Goal: Task Accomplishment & Management: Complete application form

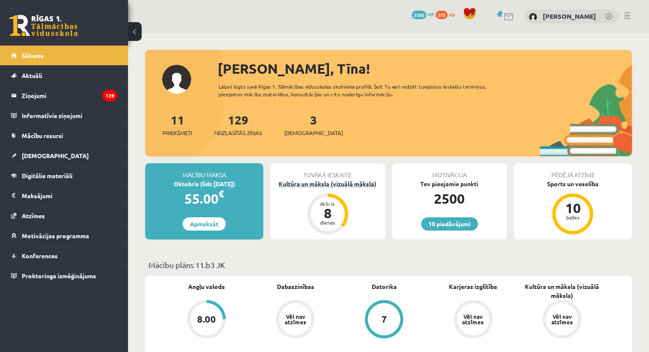
click at [358, 183] on div "Kultūra un māksla (vizuālā māksla)" at bounding box center [327, 184] width 115 height 9
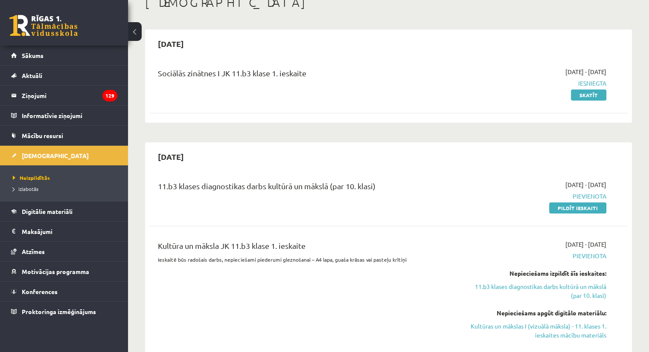
scroll to position [55, 0]
click at [578, 207] on link "Pildīt ieskaiti" at bounding box center [577, 208] width 57 height 11
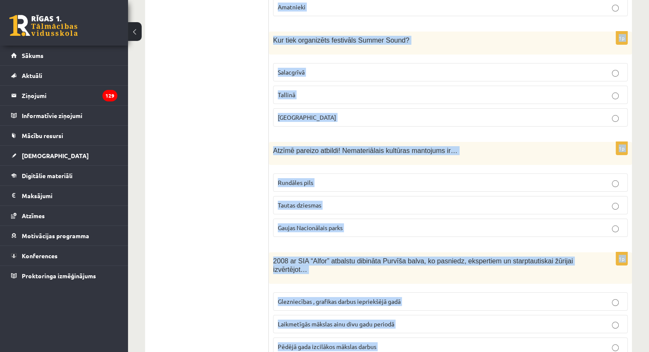
scroll to position [3417, 0]
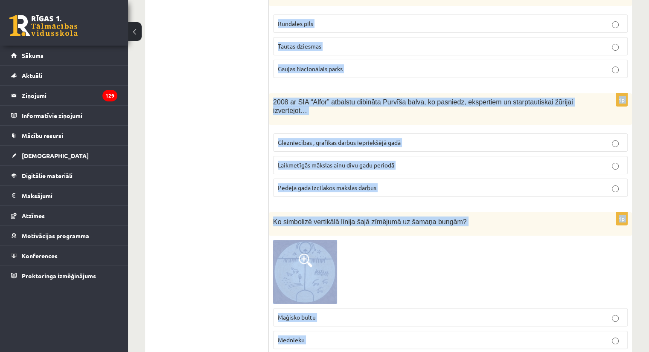
drag, startPoint x: 271, startPoint y: 170, endPoint x: 404, endPoint y: 369, distance: 239.4
copy form "Izvēlies atbildes variantu! Garīgo kultūru raksturojošais elements: skulptūras …"
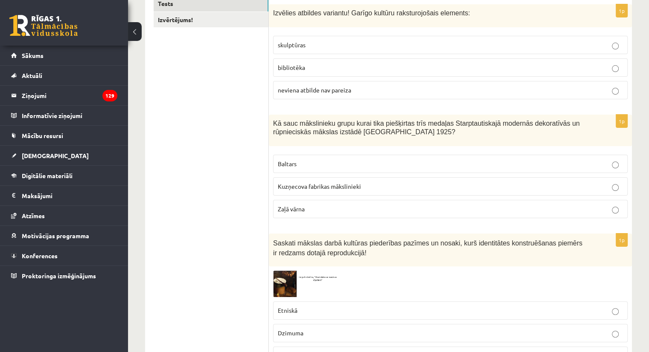
scroll to position [0, 0]
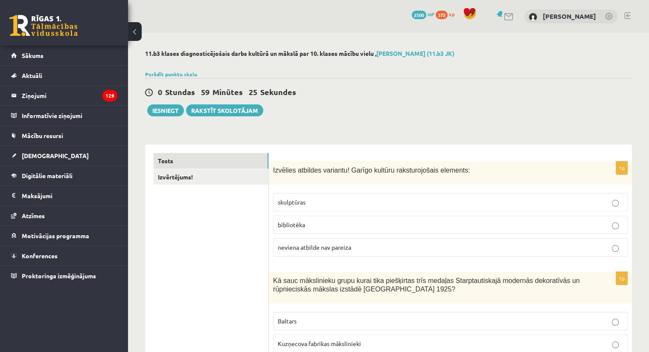
click at [323, 222] on p "bibliotēka" at bounding box center [450, 225] width 345 height 9
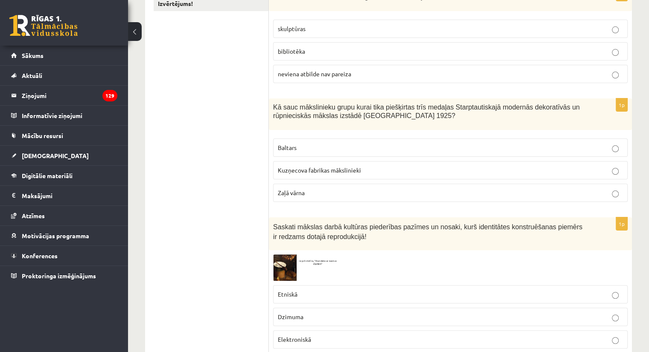
scroll to position [181, 0]
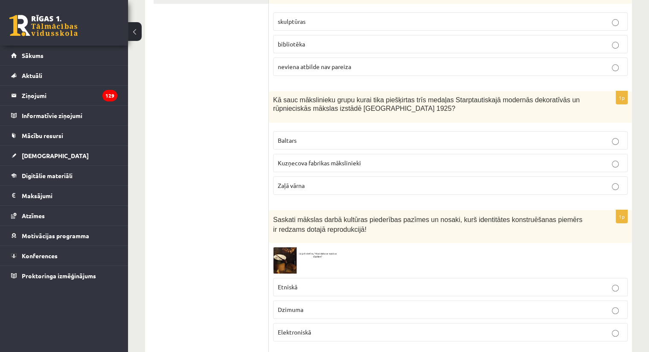
click at [353, 139] on p "Baltars" at bounding box center [450, 140] width 345 height 9
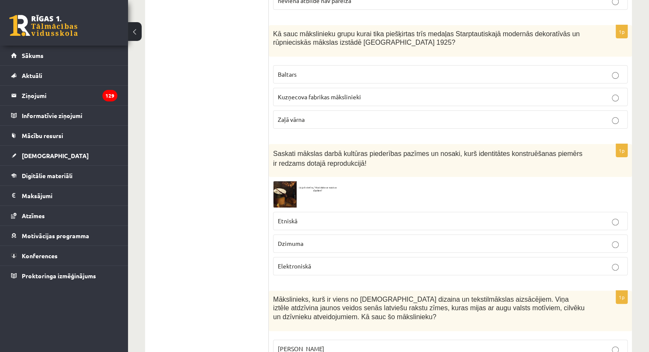
scroll to position [260, 0]
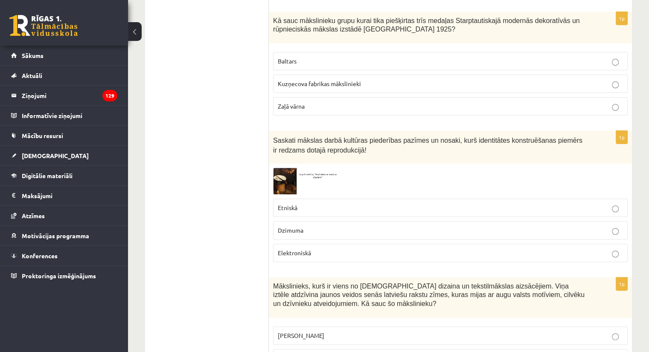
click at [284, 182] on img at bounding box center [305, 181] width 64 height 26
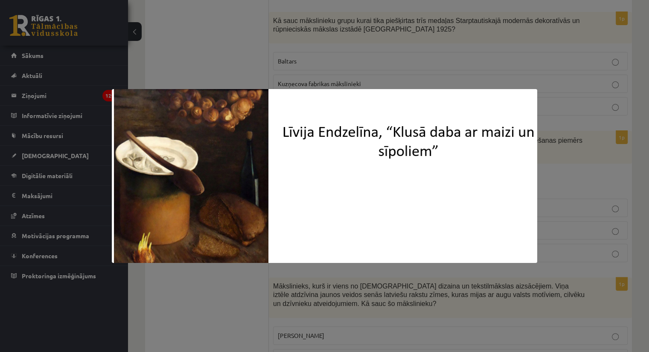
click at [584, 164] on div at bounding box center [324, 176] width 649 height 352
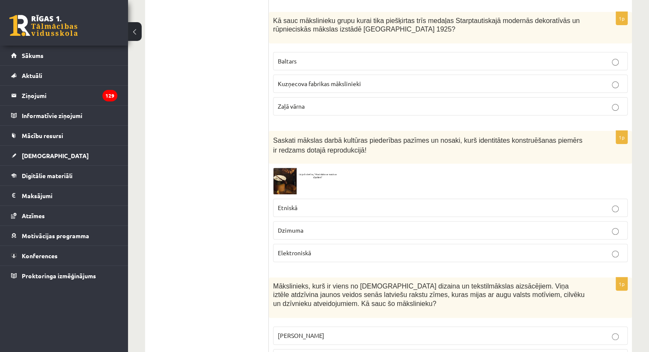
click at [342, 201] on label "Etniskā" at bounding box center [450, 208] width 355 height 18
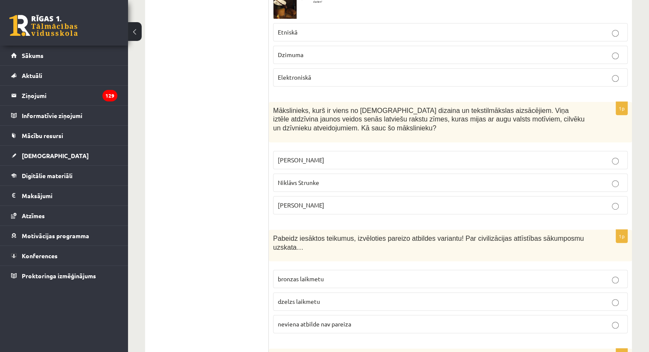
scroll to position [440, 0]
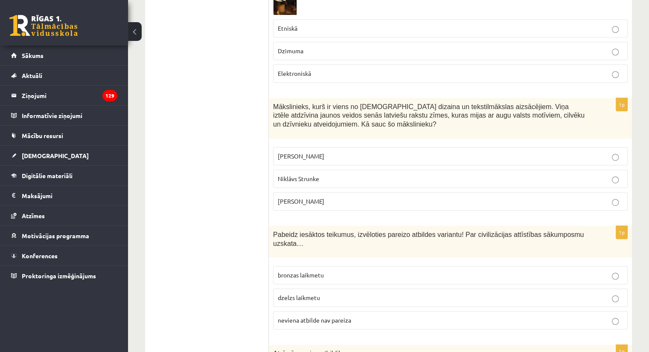
click at [328, 154] on p "Ansis Cīrulis" at bounding box center [450, 156] width 345 height 9
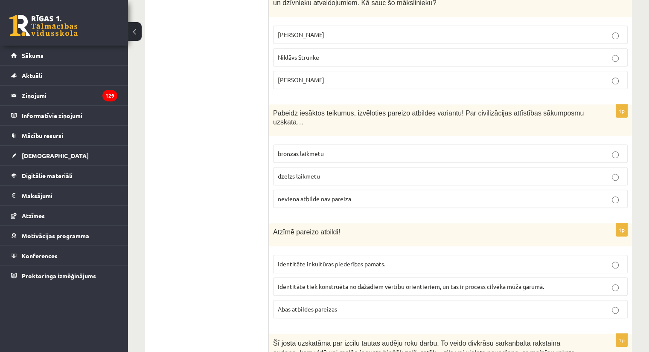
scroll to position [579, 0]
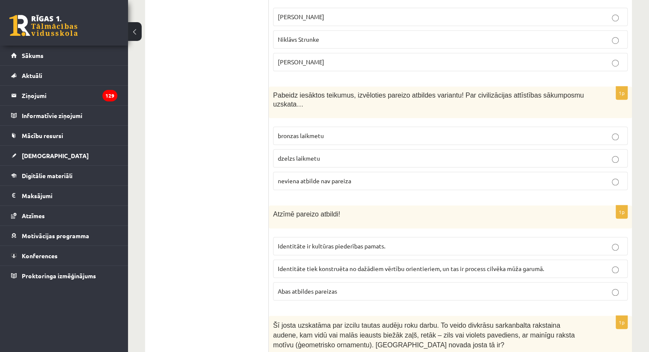
click at [369, 177] on p "neviena atbilde nav pareiza" at bounding box center [450, 181] width 345 height 9
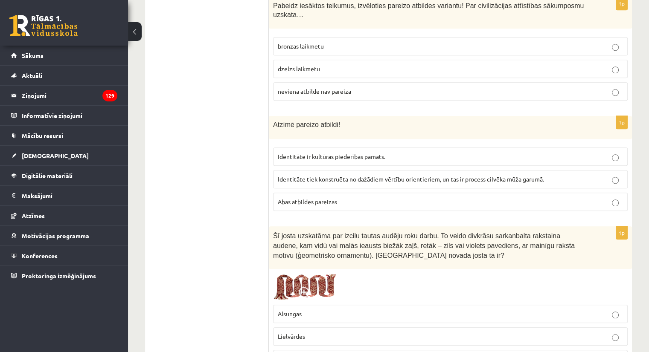
scroll to position [670, 0]
click at [349, 196] on p "Abas atbildes pareizas" at bounding box center [450, 200] width 345 height 9
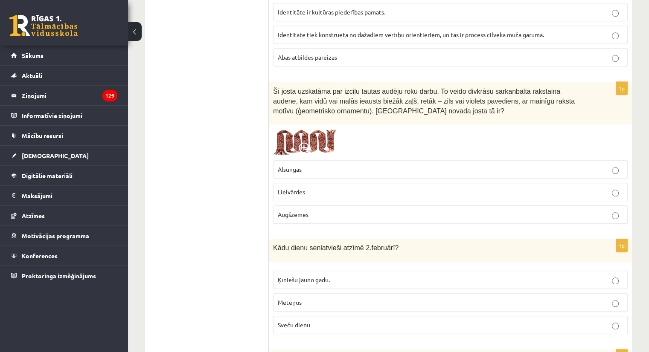
scroll to position [817, 0]
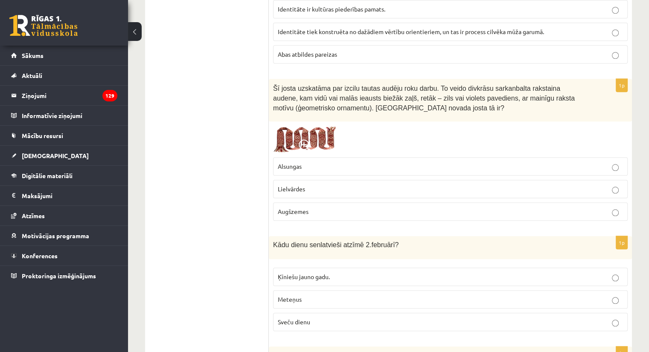
click at [317, 185] on p "Lielvārdes" at bounding box center [450, 189] width 345 height 9
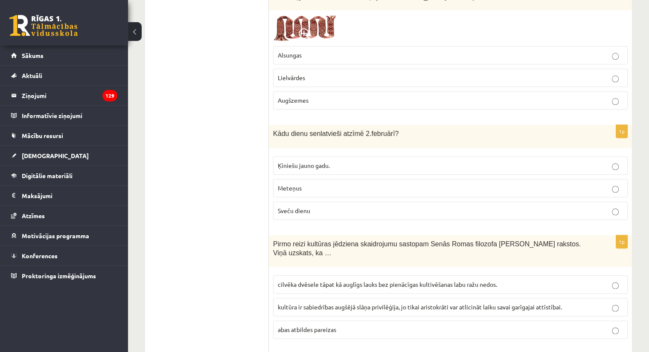
scroll to position [933, 0]
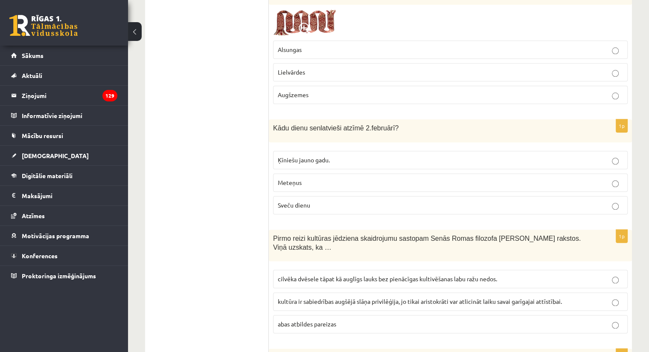
click at [350, 201] on p "Sveču dienu" at bounding box center [450, 205] width 345 height 9
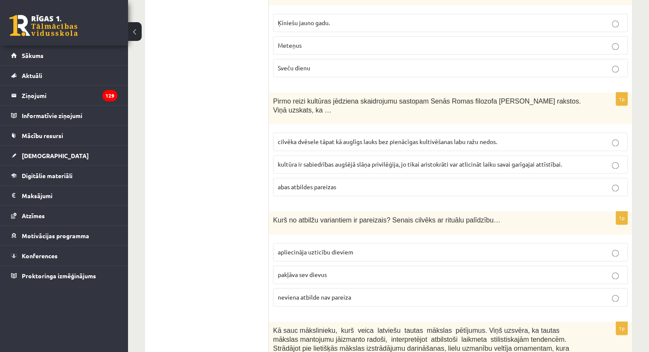
scroll to position [1075, 0]
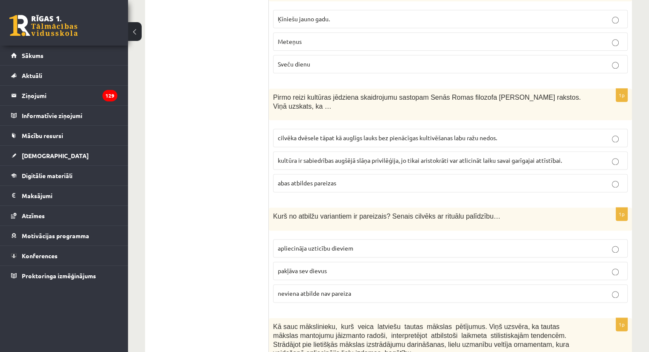
click at [371, 134] on span "cilvēka dvēsele tāpat kā auglīgs lauks bez pienācīgas kultivēšanas labu ražu ne…" at bounding box center [387, 138] width 219 height 8
click at [344, 244] on span "apliecināja uzticību dieviem" at bounding box center [316, 248] width 76 height 8
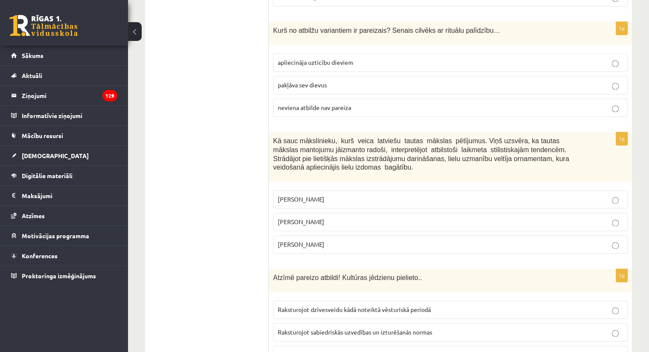
scroll to position [1261, 0]
click at [322, 217] on p "Jūlijs Madernieks" at bounding box center [450, 221] width 345 height 9
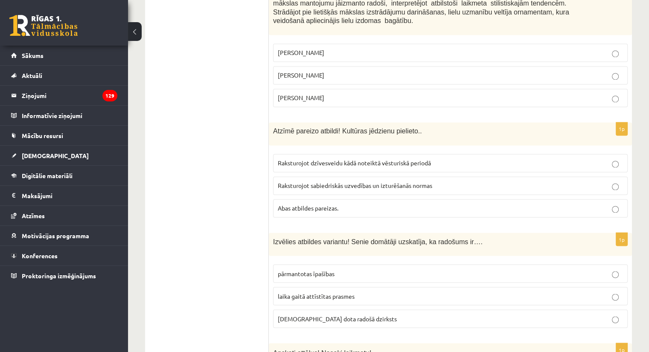
scroll to position [1408, 0]
click at [347, 199] on label "Abas atbildes pareizas." at bounding box center [450, 208] width 355 height 18
click at [357, 314] on p "dieva dota radošā dzirksts" at bounding box center [450, 318] width 345 height 9
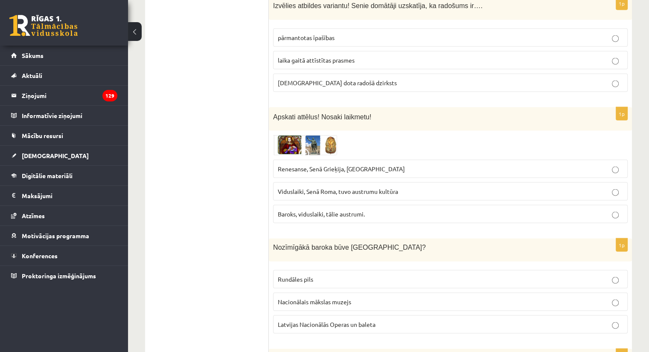
scroll to position [1644, 0]
click at [303, 134] on img at bounding box center [305, 144] width 64 height 20
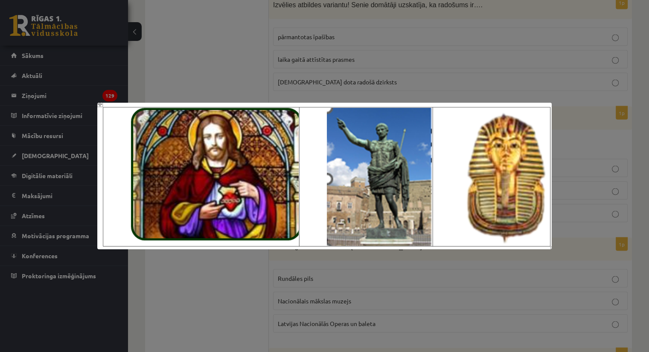
click at [418, 265] on div at bounding box center [324, 176] width 649 height 352
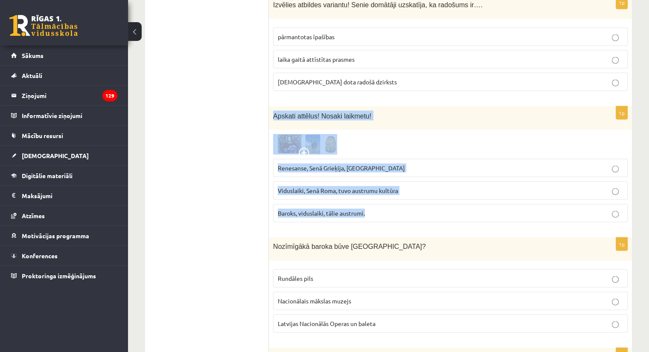
drag, startPoint x: 273, startPoint y: 95, endPoint x: 379, endPoint y: 198, distance: 147.5
click at [379, 198] on div "1p Apskati attēlus! Nosaki laikmetu! Renesanse, Senā Grieķija, Ēģipte Viduslaik…" at bounding box center [450, 168] width 363 height 123
copy div "Apskati attēlus! Nosaki laikmetu! Renesanse, Senā Grieķija, Ēģipte Viduslaiki, …"
click at [403, 164] on p "Renesanse, Senā Grieķija, Ēģipte" at bounding box center [450, 168] width 345 height 9
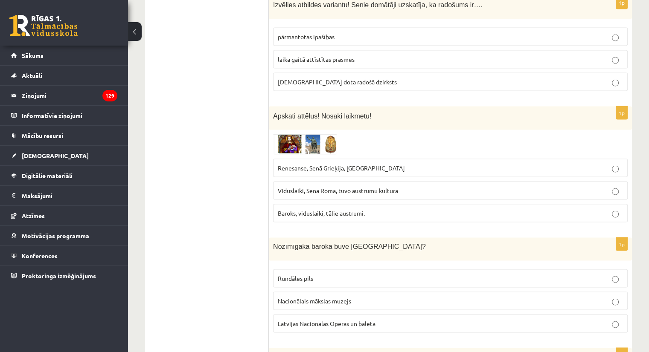
click at [370, 187] on span "Viduslaiki, Senā Roma, tuvo austrumu kultūra" at bounding box center [338, 191] width 120 height 8
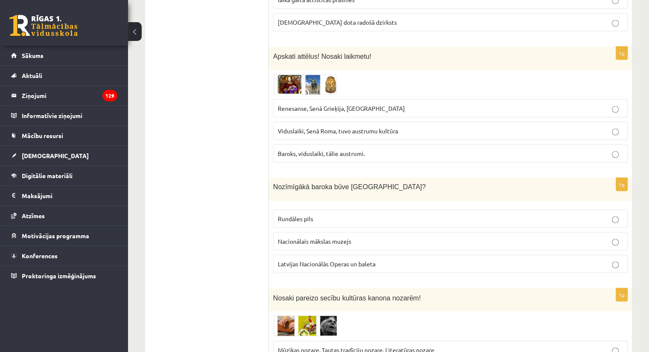
scroll to position [1705, 0]
click at [389, 214] on p "Rundāles pils" at bounding box center [450, 218] width 345 height 9
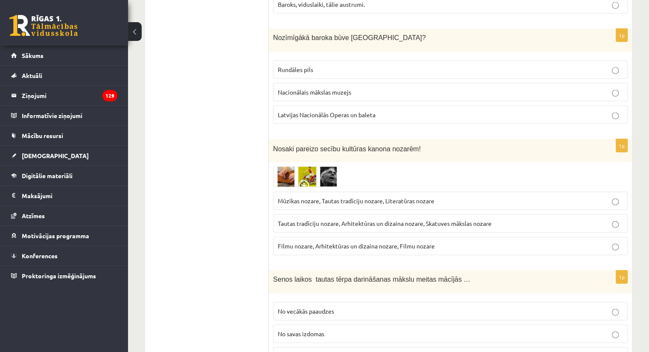
scroll to position [1858, 0]
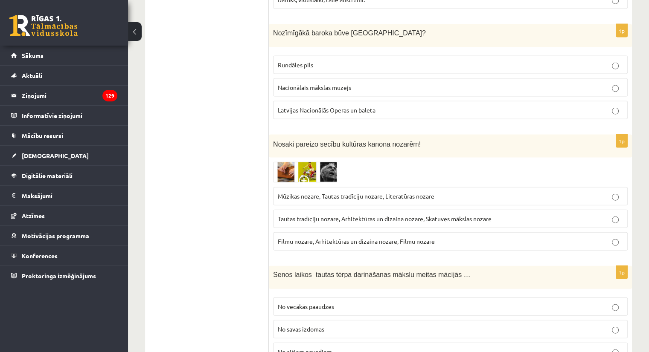
click at [325, 162] on img at bounding box center [305, 172] width 64 height 21
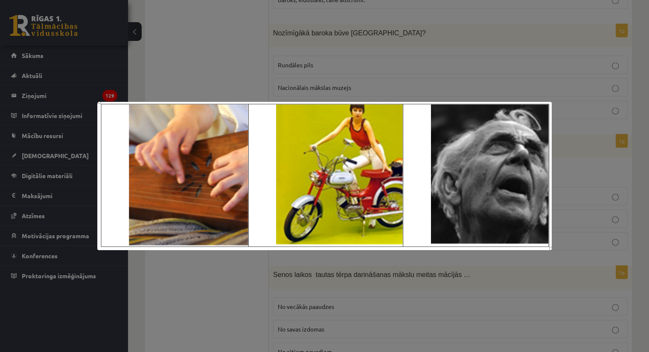
click at [546, 75] on div at bounding box center [324, 176] width 649 height 352
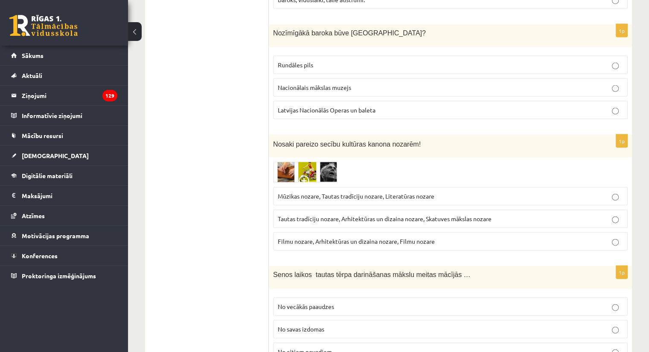
click at [477, 215] on span "Tautas tradīciju nozare, Arhitektūras un dizaina nozare, Skatuves mākslas nozare" at bounding box center [385, 219] width 214 height 8
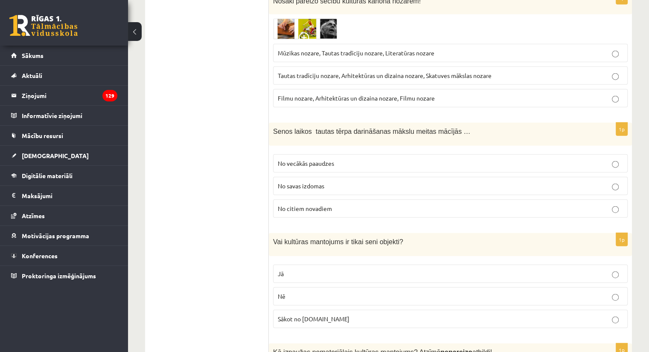
scroll to position [2003, 0]
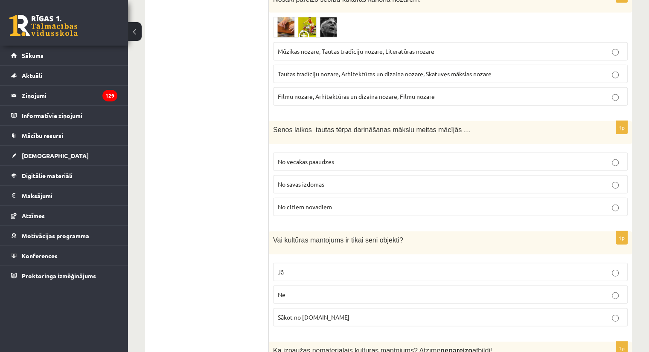
click at [361, 157] on p "No vecākās paaudzes" at bounding box center [450, 161] width 345 height 9
click at [327, 291] on p "Nē" at bounding box center [450, 295] width 345 height 9
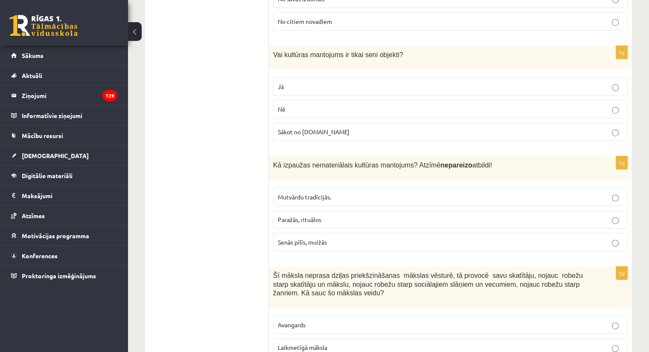
scroll to position [2189, 0]
click at [328, 238] on p "Senās pilīs, muižās" at bounding box center [450, 242] width 345 height 9
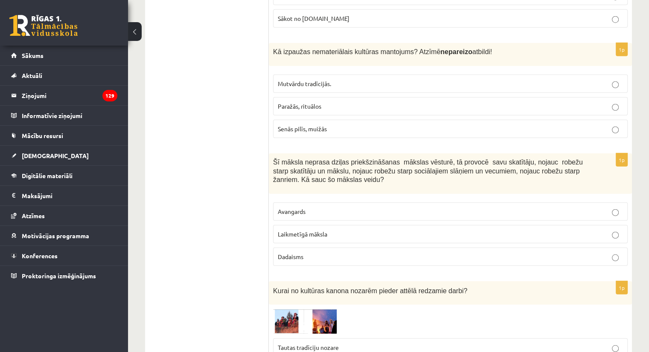
scroll to position [2305, 0]
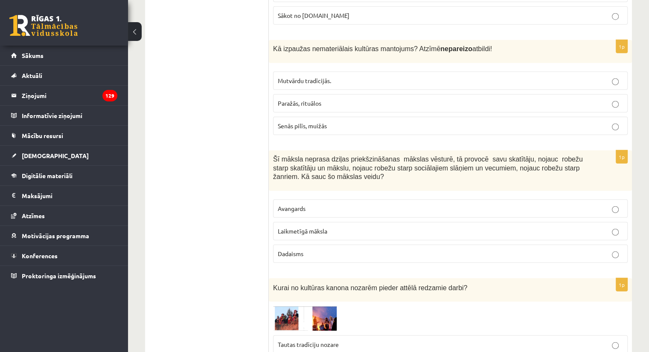
click at [328, 227] on p "Laikmetīgā māksla" at bounding box center [450, 231] width 345 height 9
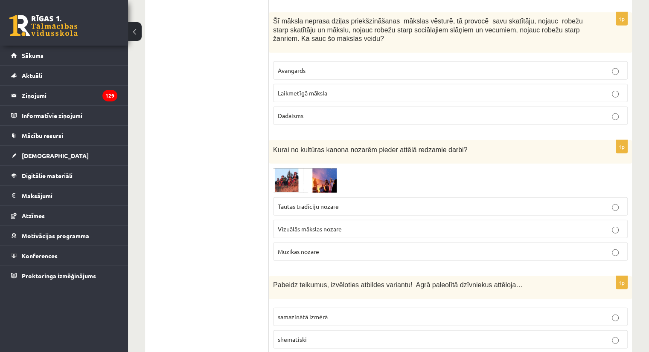
scroll to position [2446, 0]
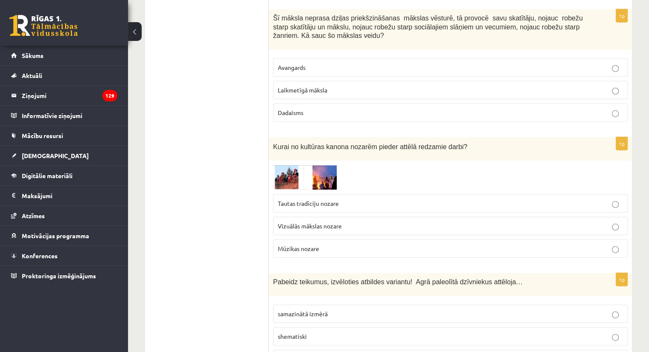
click at [326, 195] on label "Tautas tradīciju nozare" at bounding box center [450, 204] width 355 height 18
click at [285, 165] on img at bounding box center [305, 177] width 64 height 25
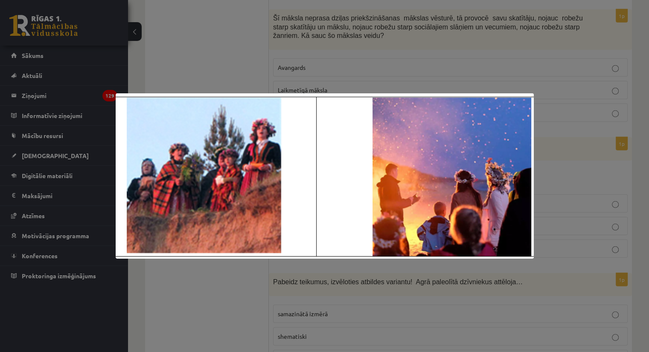
click at [570, 144] on div at bounding box center [324, 176] width 649 height 352
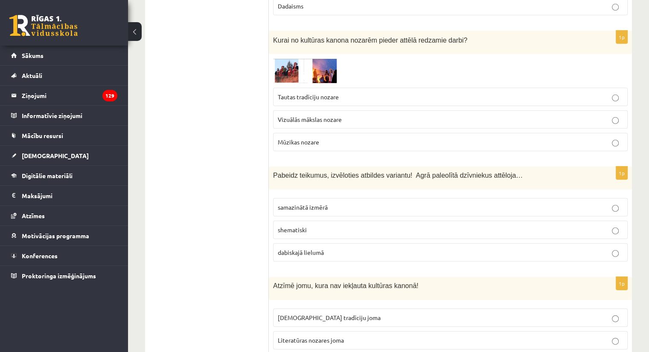
scroll to position [2554, 0]
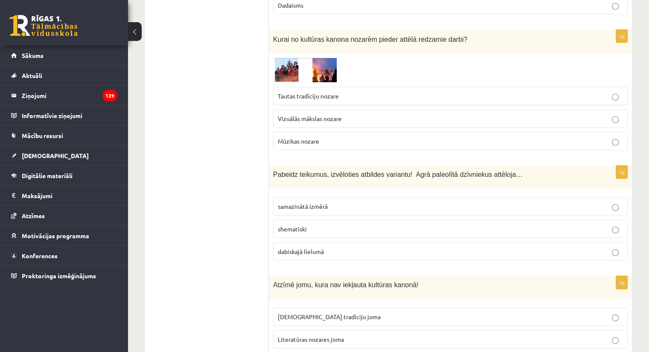
click at [369, 243] on label "dabiskajā lielumā" at bounding box center [450, 252] width 355 height 18
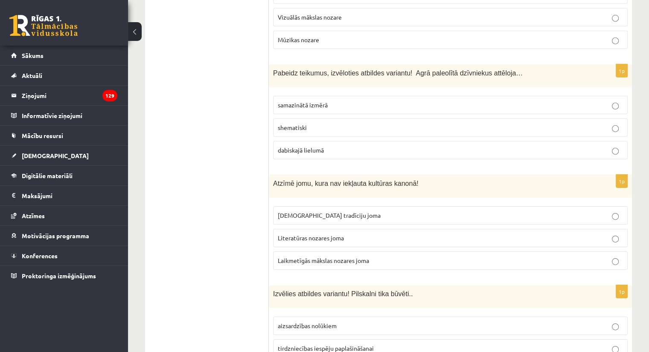
scroll to position [2656, 0]
click at [358, 256] on span "Laikmetīgās mākslas nozares joma" at bounding box center [323, 260] width 91 height 8
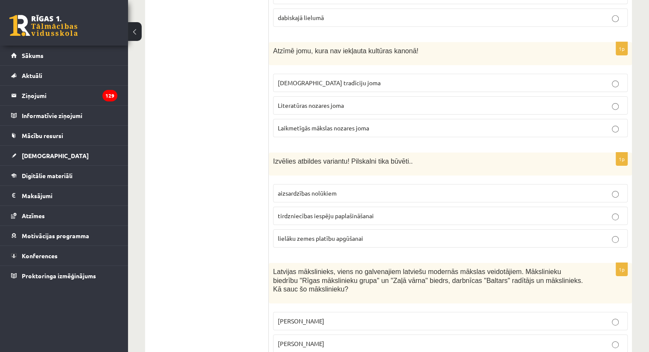
scroll to position [2790, 0]
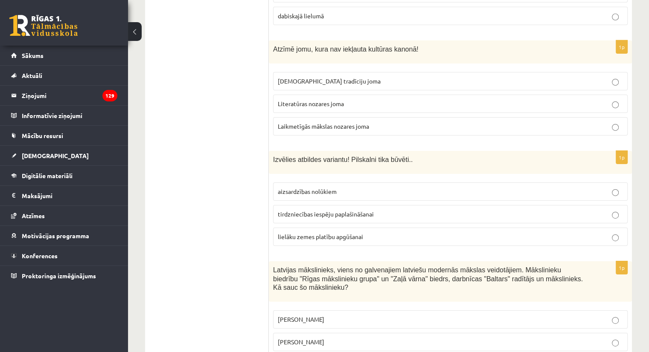
click at [361, 187] on p "aizsardzības nolūkiem" at bounding box center [450, 191] width 345 height 9
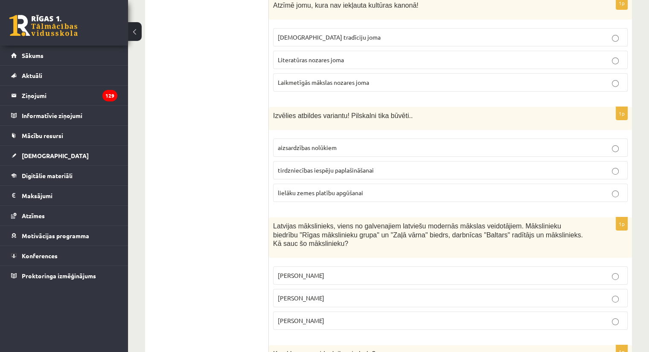
scroll to position [2834, 0]
click at [353, 288] on label "Romāns Suta" at bounding box center [450, 297] width 355 height 18
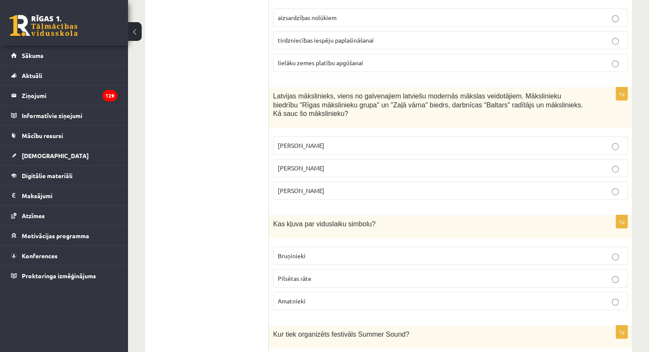
scroll to position [2966, 0]
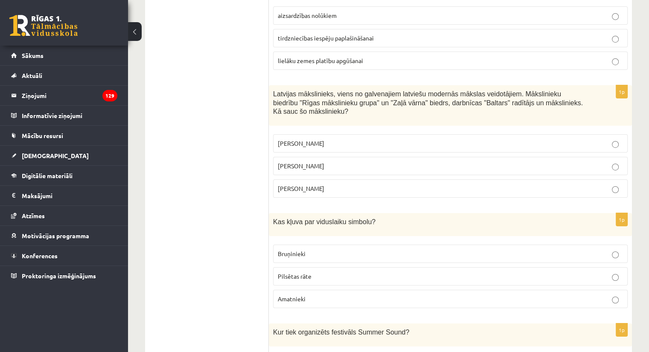
click at [347, 295] on p "Amatnieki" at bounding box center [450, 299] width 345 height 9
click at [355, 267] on label "Pilsētas rāte" at bounding box center [450, 276] width 355 height 18
click at [341, 250] on p "Bruņinieki" at bounding box center [450, 254] width 345 height 9
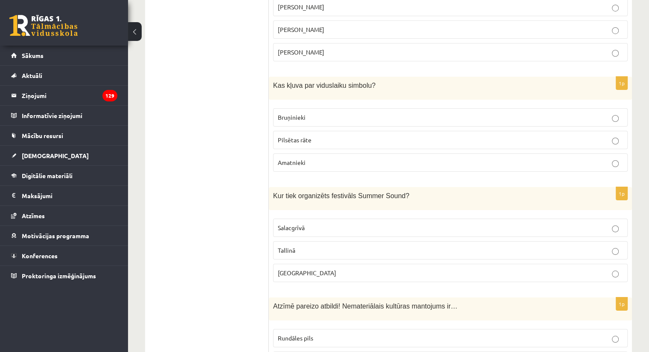
scroll to position [3128, 0]
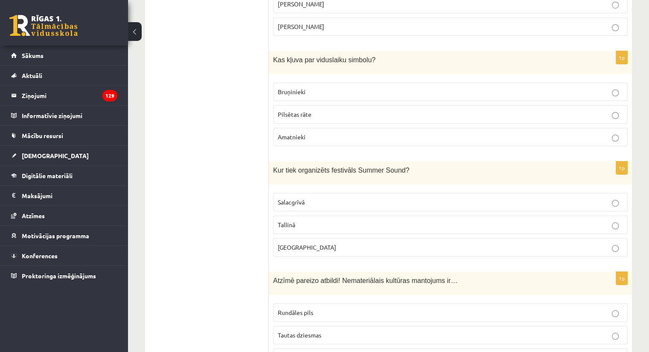
click at [333, 193] on label "Salacgrīvā" at bounding box center [450, 202] width 355 height 18
click at [319, 243] on p "Liepājā" at bounding box center [450, 247] width 345 height 9
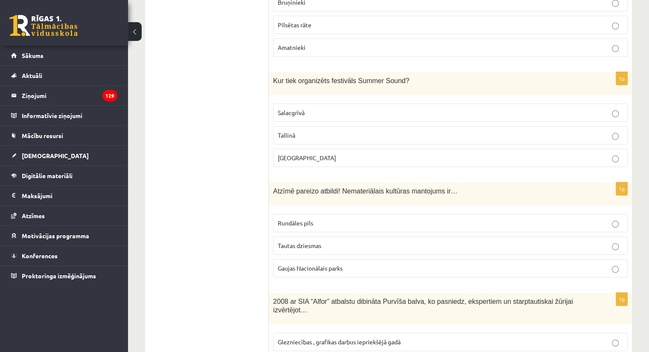
scroll to position [3218, 0]
click at [363, 241] on p "Tautas dziesmas" at bounding box center [450, 245] width 345 height 9
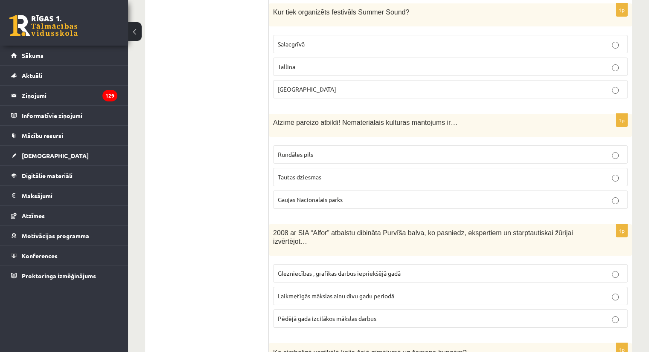
scroll to position [3288, 0]
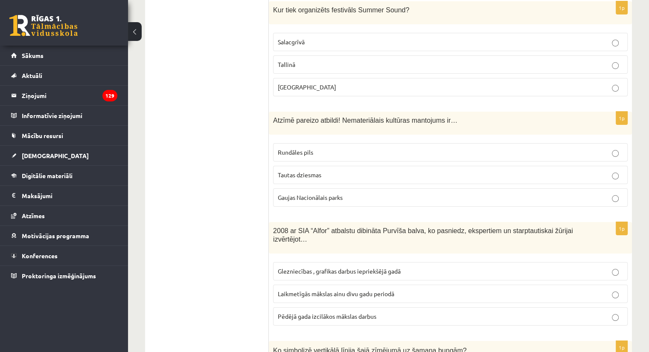
click at [396, 290] on p "Laikmetīgās mākslas ainu divu gadu periodā" at bounding box center [450, 294] width 345 height 9
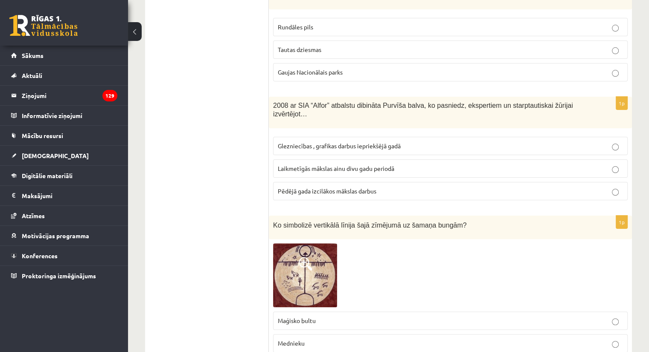
scroll to position [3417, 0]
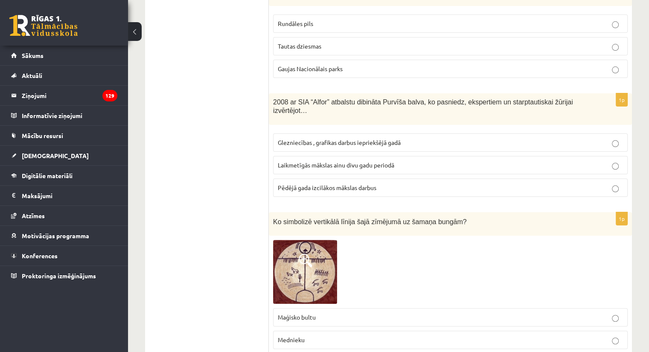
click at [317, 240] on img at bounding box center [305, 272] width 64 height 64
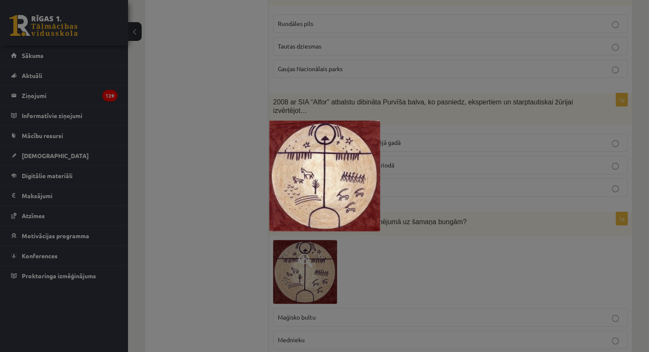
click at [432, 210] on div at bounding box center [324, 176] width 649 height 352
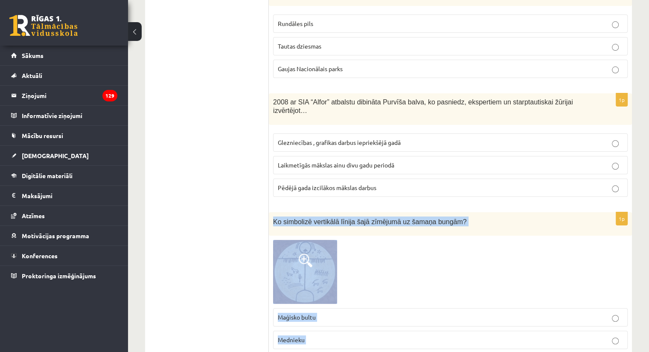
drag, startPoint x: 271, startPoint y: 173, endPoint x: 341, endPoint y: 314, distance: 157.2
click at [341, 314] on div "1p Ko simbolizē vertikālā līnija šajā zīmējumā uz šamaņa bungām? Maģisko bultu …" at bounding box center [450, 295] width 363 height 166
copy div "Ko simbolizē vertikālā līnija šajā zīmējumā uz šamaņa bungām? Maģisko bultu Med…"
click at [448, 240] on div at bounding box center [450, 272] width 355 height 64
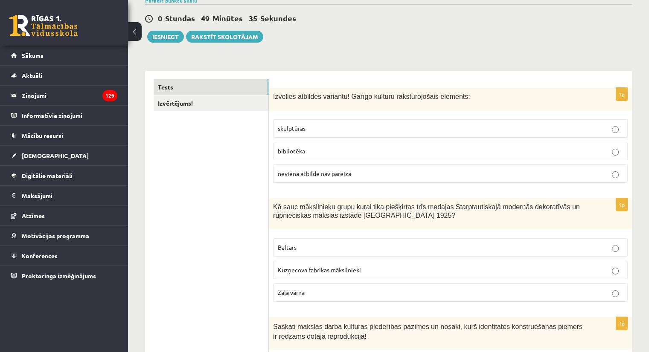
scroll to position [0, 0]
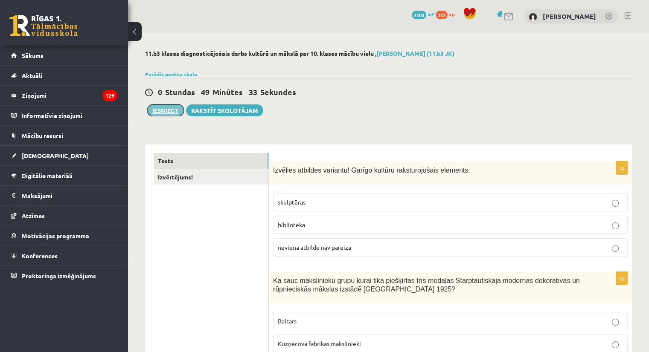
click at [165, 108] on button "Iesniegt" at bounding box center [165, 111] width 37 height 12
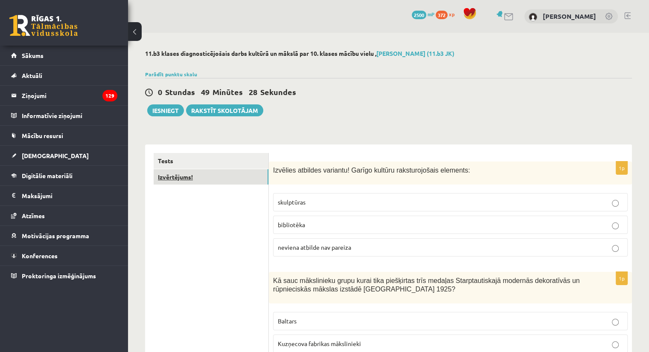
click at [229, 180] on link "Izvērtējums!" at bounding box center [211, 177] width 115 height 16
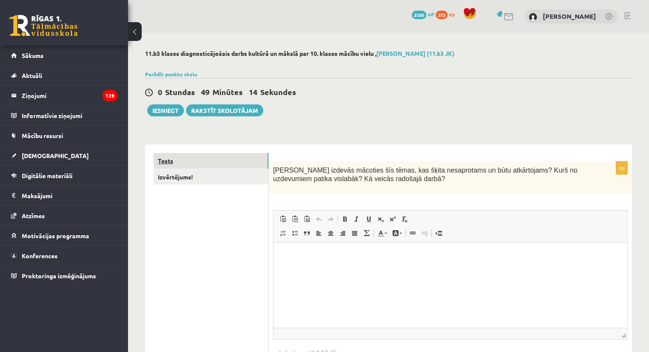
click at [210, 164] on link "Tests" at bounding box center [211, 161] width 115 height 16
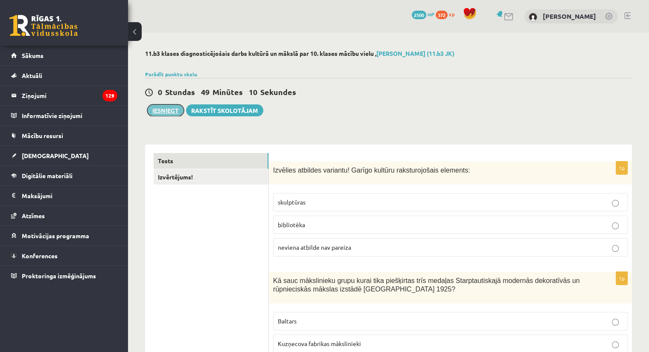
click at [169, 111] on button "Iesniegt" at bounding box center [165, 111] width 37 height 12
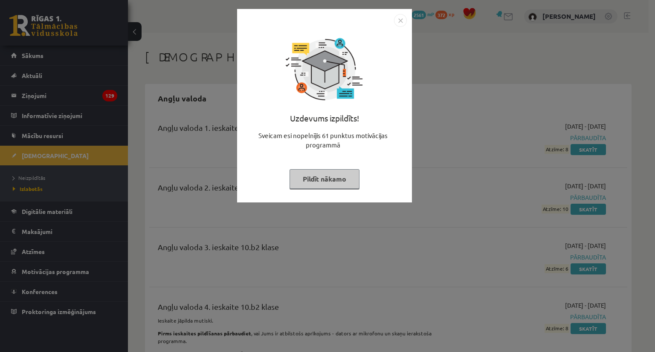
click at [331, 178] on button "Pildīt nākamo" at bounding box center [325, 179] width 70 height 20
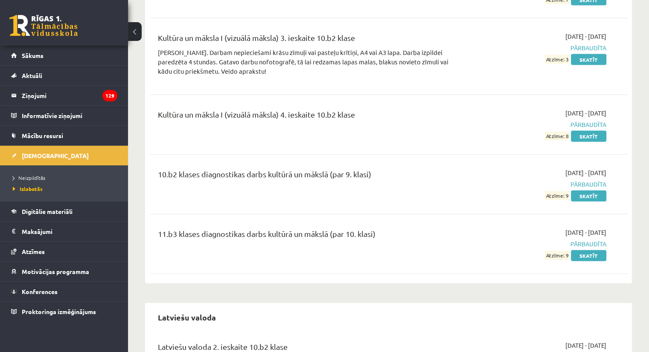
scroll to position [1892, 0]
click at [594, 250] on link "Skatīt" at bounding box center [588, 255] width 35 height 11
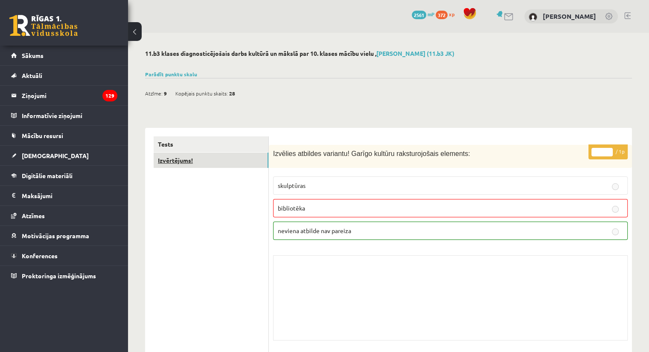
click at [235, 161] on link "Izvērtējums!" at bounding box center [211, 161] width 115 height 16
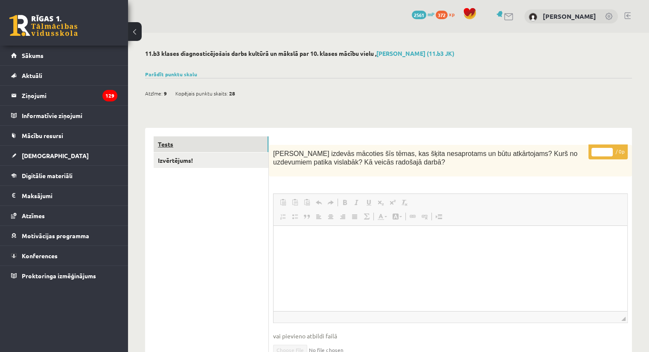
click at [241, 144] on link "Tests" at bounding box center [211, 145] width 115 height 16
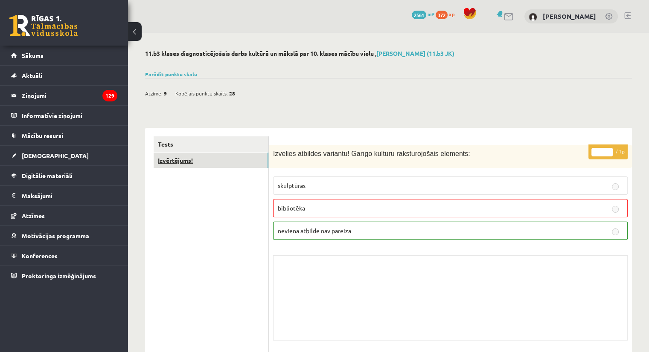
click at [216, 166] on link "Izvērtējums!" at bounding box center [211, 161] width 115 height 16
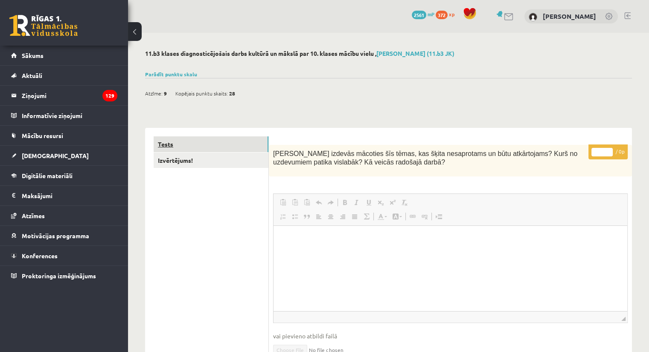
click at [243, 151] on link "Tests" at bounding box center [211, 145] width 115 height 16
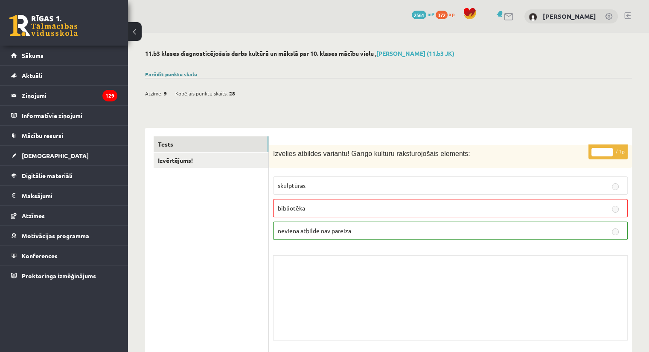
click at [192, 73] on link "Parādīt punktu skalu" at bounding box center [171, 74] width 52 height 7
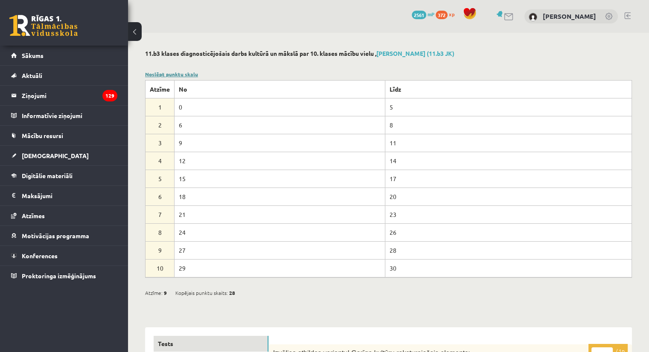
click at [189, 74] on link "Noslēpt punktu skalu" at bounding box center [171, 74] width 53 height 7
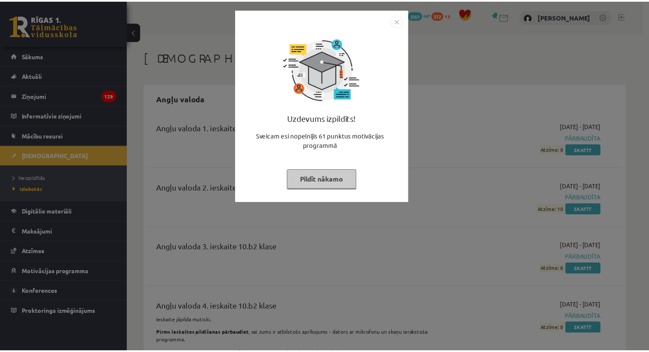
scroll to position [1892, 0]
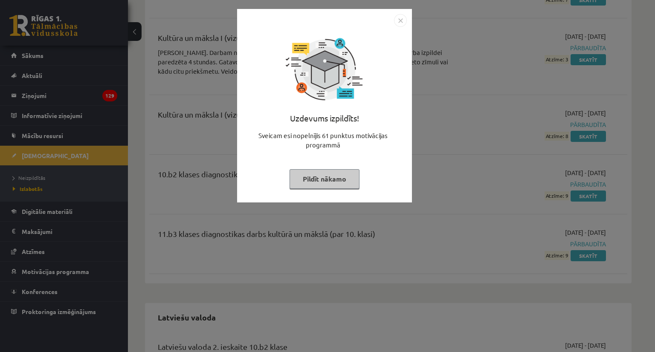
click at [342, 180] on button "Pildīt nākamo" at bounding box center [325, 179] width 70 height 20
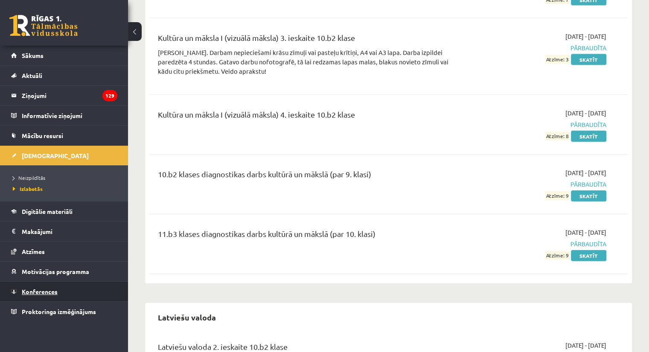
click at [44, 286] on link "Konferences" at bounding box center [64, 292] width 106 height 20
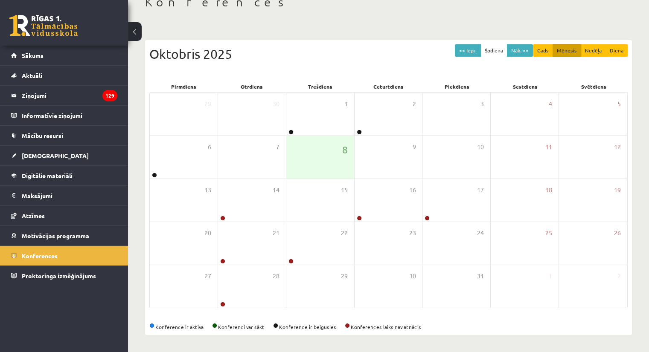
scroll to position [55, 0]
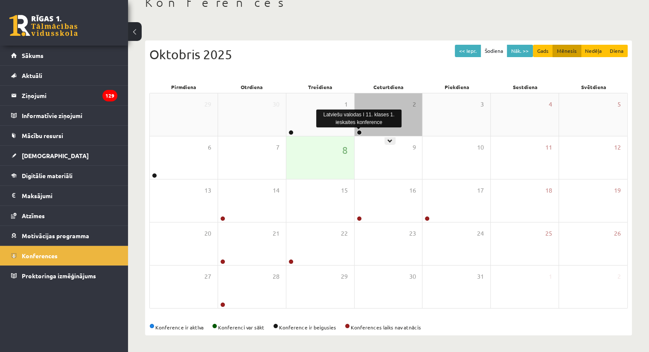
click at [359, 133] on link at bounding box center [359, 132] width 5 height 5
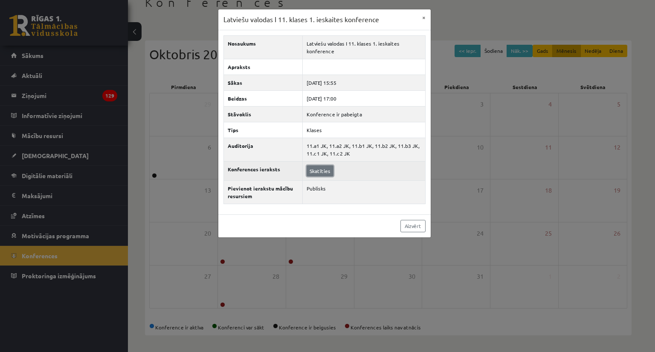
click at [328, 168] on link "Skatīties" at bounding box center [320, 171] width 27 height 11
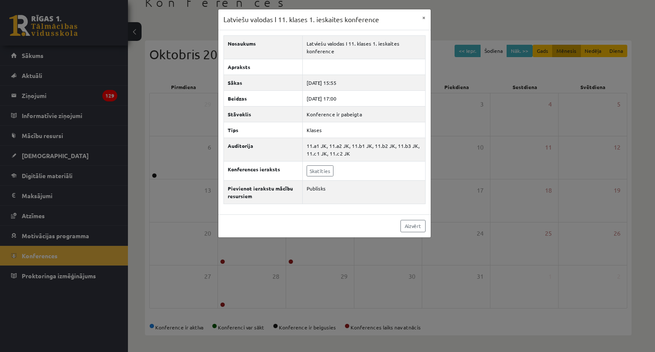
click at [457, 95] on div "Latviešu valodas I 11. klases 1. ieskaites konference × Nosaukums Latviešu valo…" at bounding box center [327, 176] width 655 height 352
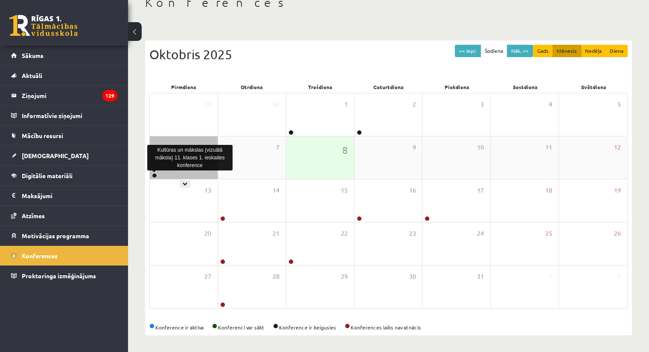
click at [154, 176] on link at bounding box center [154, 175] width 5 height 5
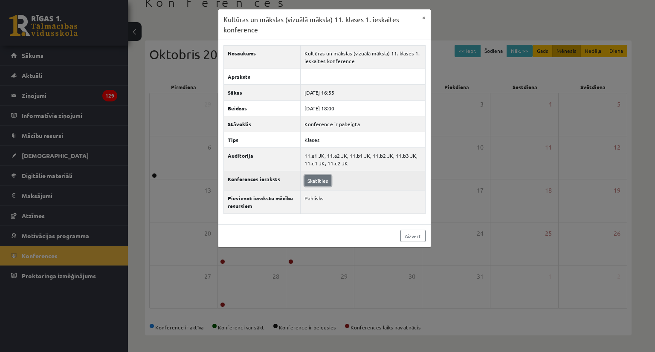
click at [314, 178] on link "Skatīties" at bounding box center [318, 180] width 27 height 11
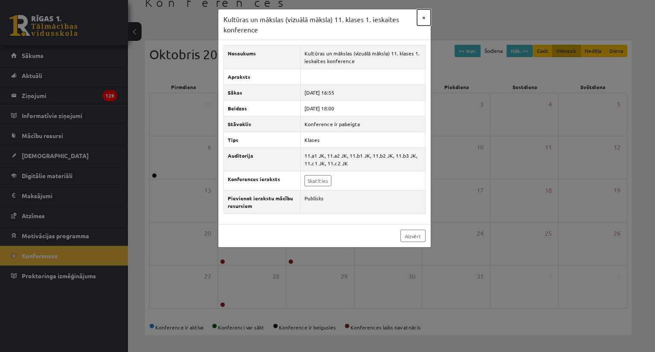
click at [424, 20] on button "×" at bounding box center [424, 17] width 14 height 16
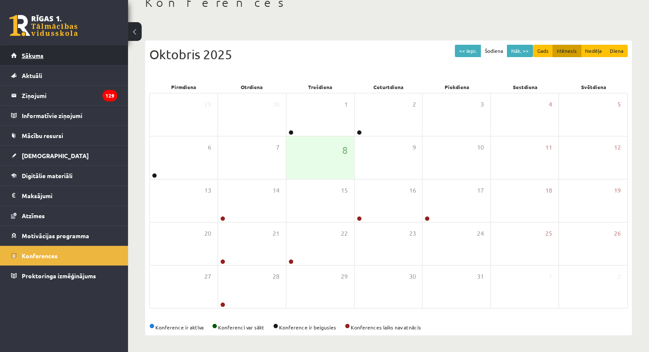
click at [43, 51] on link "Sākums" at bounding box center [64, 56] width 106 height 20
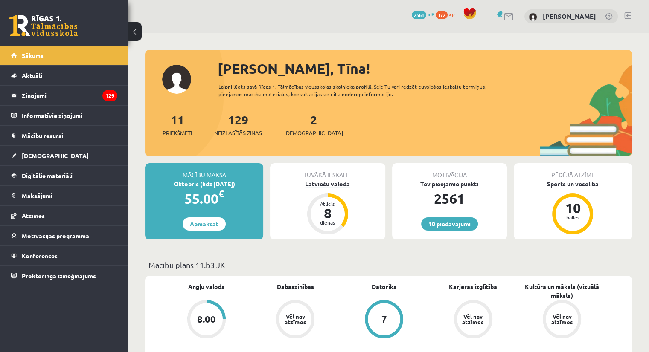
click at [339, 181] on div "Latviešu valoda" at bounding box center [327, 184] width 115 height 9
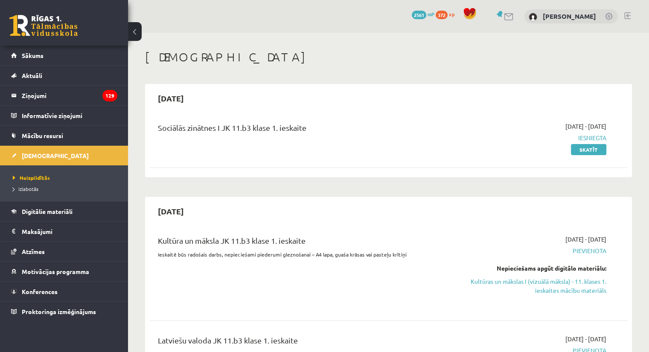
scroll to position [70, 0]
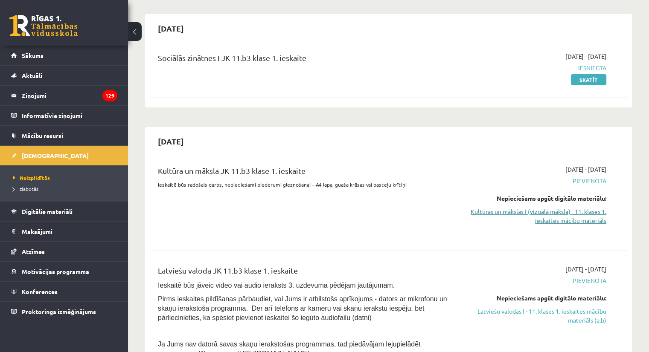
click at [577, 210] on link "Kultūras un mākslas I (vizuālā māksla) - 11. klases 1. ieskaites mācību materiā…" at bounding box center [535, 216] width 141 height 18
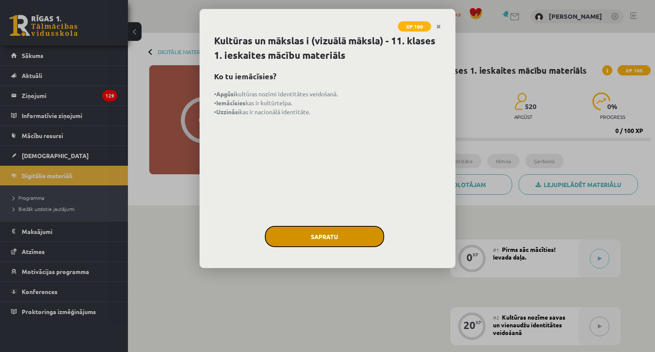
click at [324, 228] on button "Sapratu" at bounding box center [324, 236] width 119 height 21
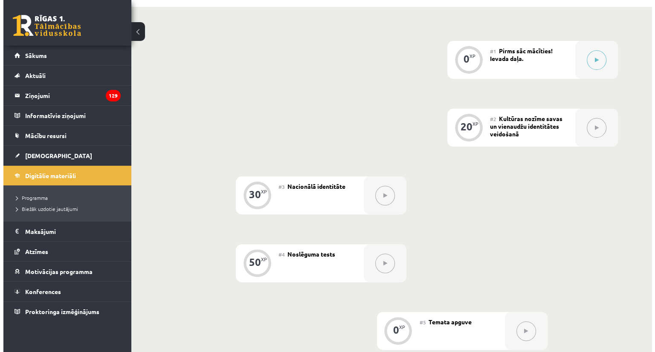
scroll to position [190, 0]
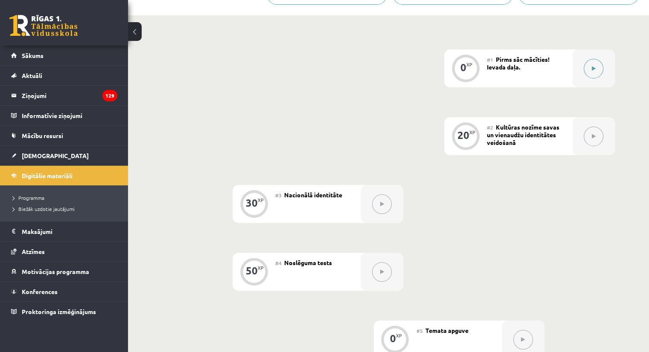
click at [596, 67] on button at bounding box center [594, 69] width 20 height 20
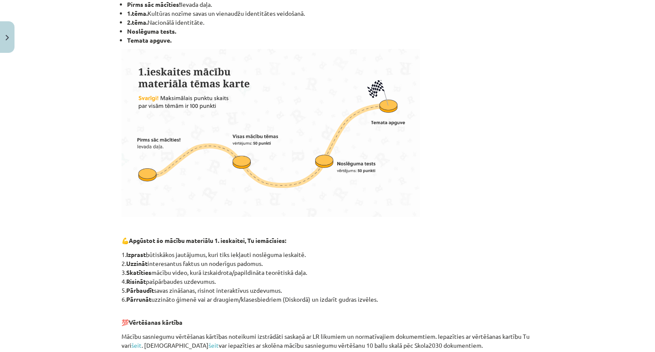
scroll to position [0, 0]
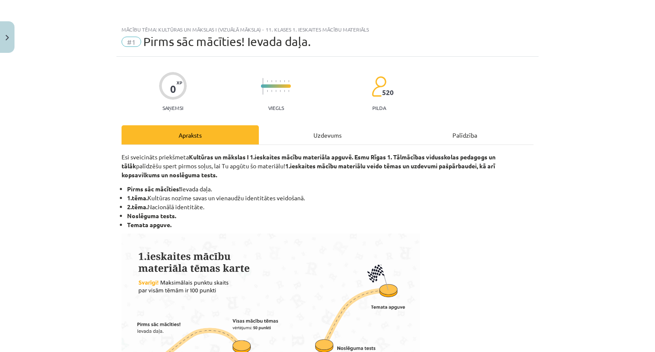
click at [314, 132] on div "Uzdevums" at bounding box center [327, 134] width 137 height 19
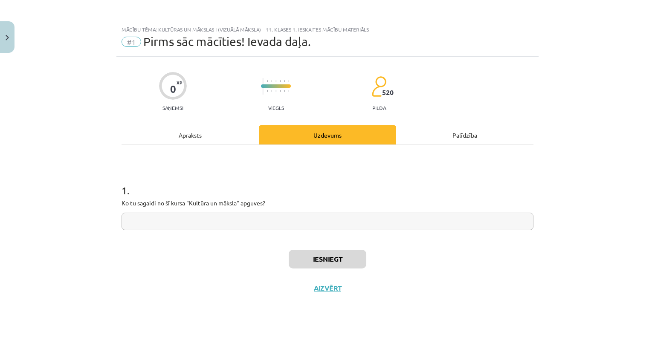
click at [271, 222] on input "text" at bounding box center [328, 221] width 412 height 17
type input "********"
click at [329, 257] on button "Iesniegt" at bounding box center [328, 259] width 78 height 19
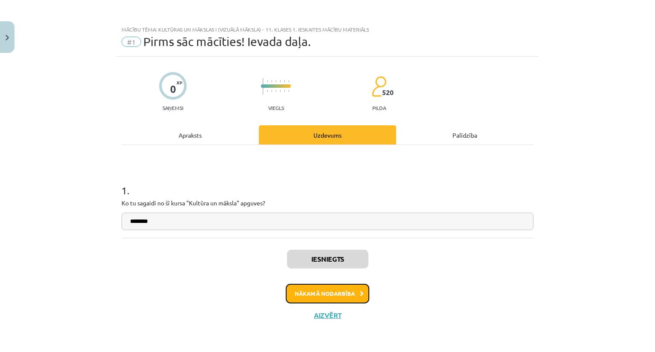
click at [335, 288] on button "Nākamā nodarbība" at bounding box center [328, 294] width 84 height 20
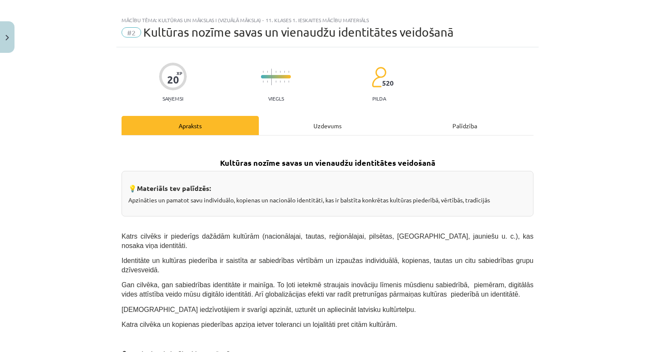
scroll to position [9, 0]
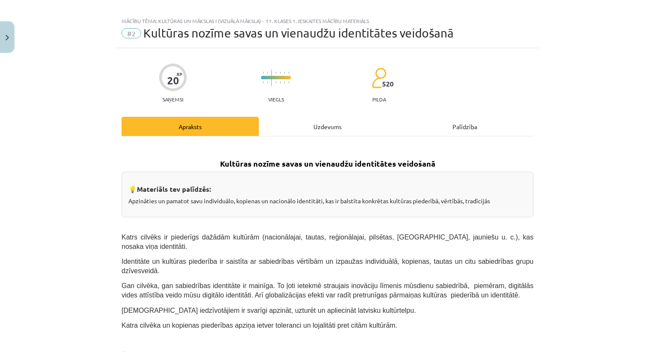
click at [316, 123] on div "Uzdevums" at bounding box center [327, 126] width 137 height 19
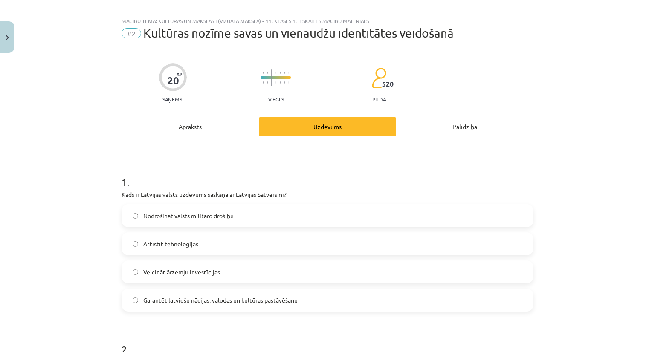
scroll to position [21, 0]
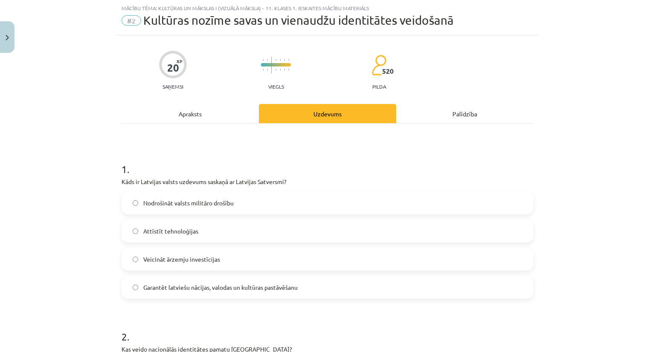
click at [194, 115] on div "Apraksts" at bounding box center [190, 113] width 137 height 19
